Goal: Download file/media

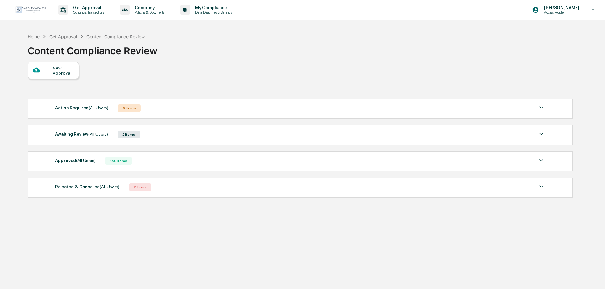
click at [109, 132] on div "Awaiting Review (All Users) 2 Items" at bounding box center [300, 134] width 490 height 9
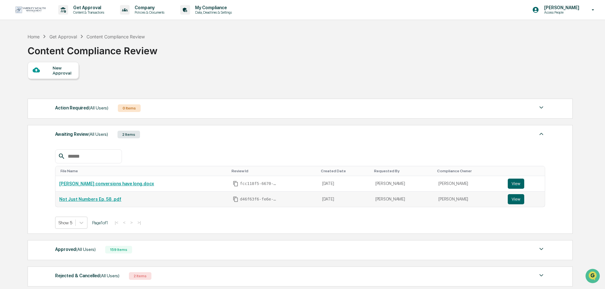
click at [95, 201] on link "Not Just Numbers Ep. 58 .pdf" at bounding box center [90, 198] width 62 height 5
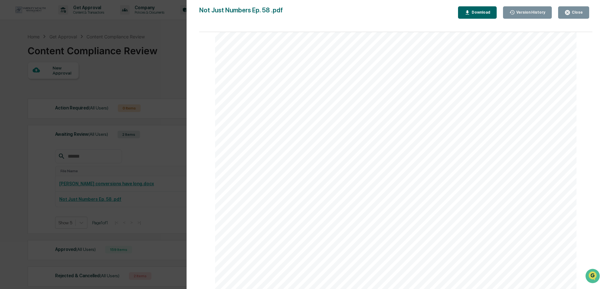
scroll to position [53, 0]
click at [477, 103] on link at bounding box center [478, 102] width 34 height 9
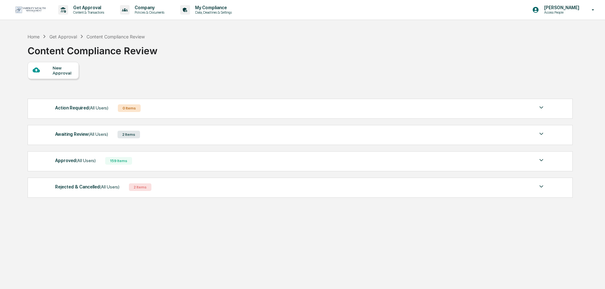
click at [221, 134] on div "Awaiting Review (All Users) 2 Items" at bounding box center [300, 134] width 490 height 9
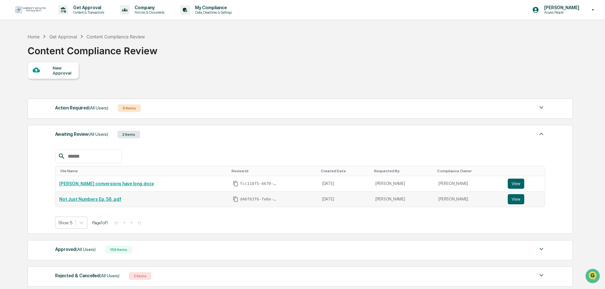
click at [97, 197] on link "Not Just Numbers Ep. 58 .pdf" at bounding box center [90, 198] width 62 height 5
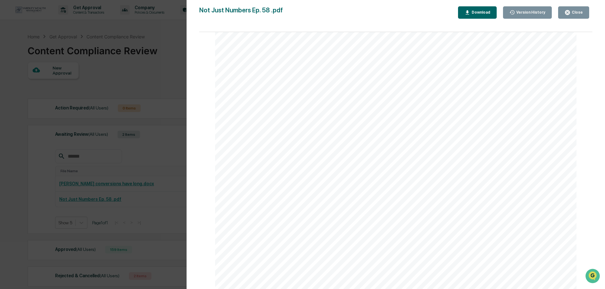
scroll to position [55, 0]
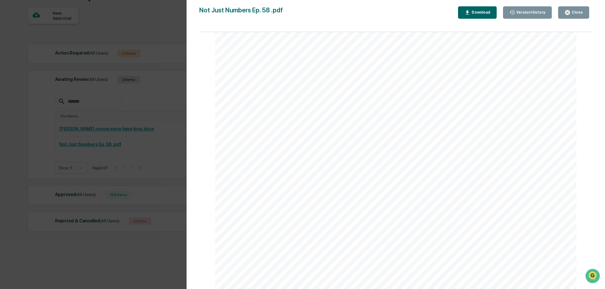
click at [1, 140] on div "Version History 08/29/2025, 05:20 PM Candice Blye Not Just Numbers Ep. 58 .pdf …" at bounding box center [302, 144] width 605 height 289
